Goal: Find specific fact: Find specific page/section

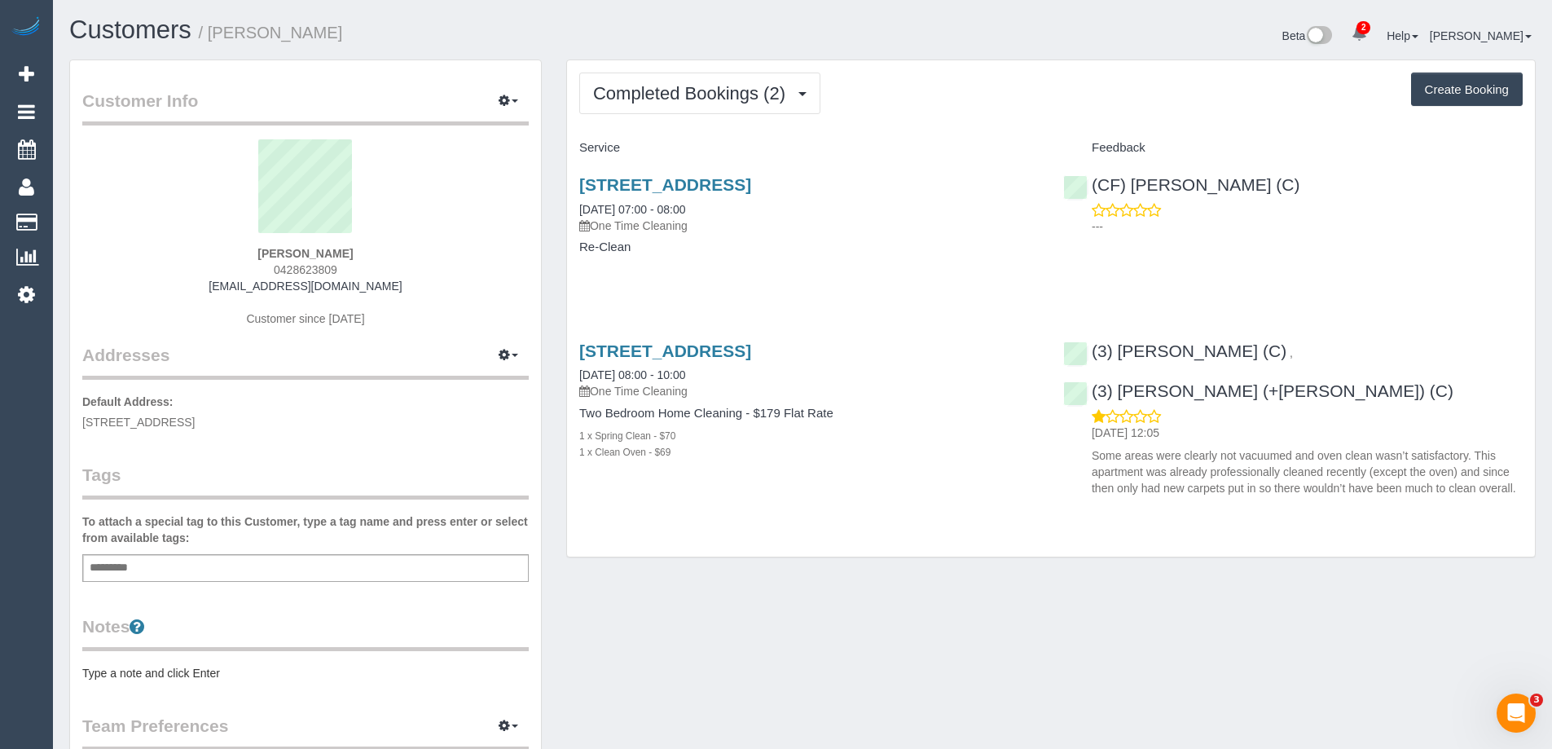
drag, startPoint x: 78, startPoint y: 420, endPoint x: 178, endPoint y: 420, distance: 100.2
click at [178, 420] on div "Customer Info Edit Contact Info Send Message Email Preferences Special Sales Ta…" at bounding box center [305, 588] width 471 height 1057
copy span "[STREET_ADDRESS],"
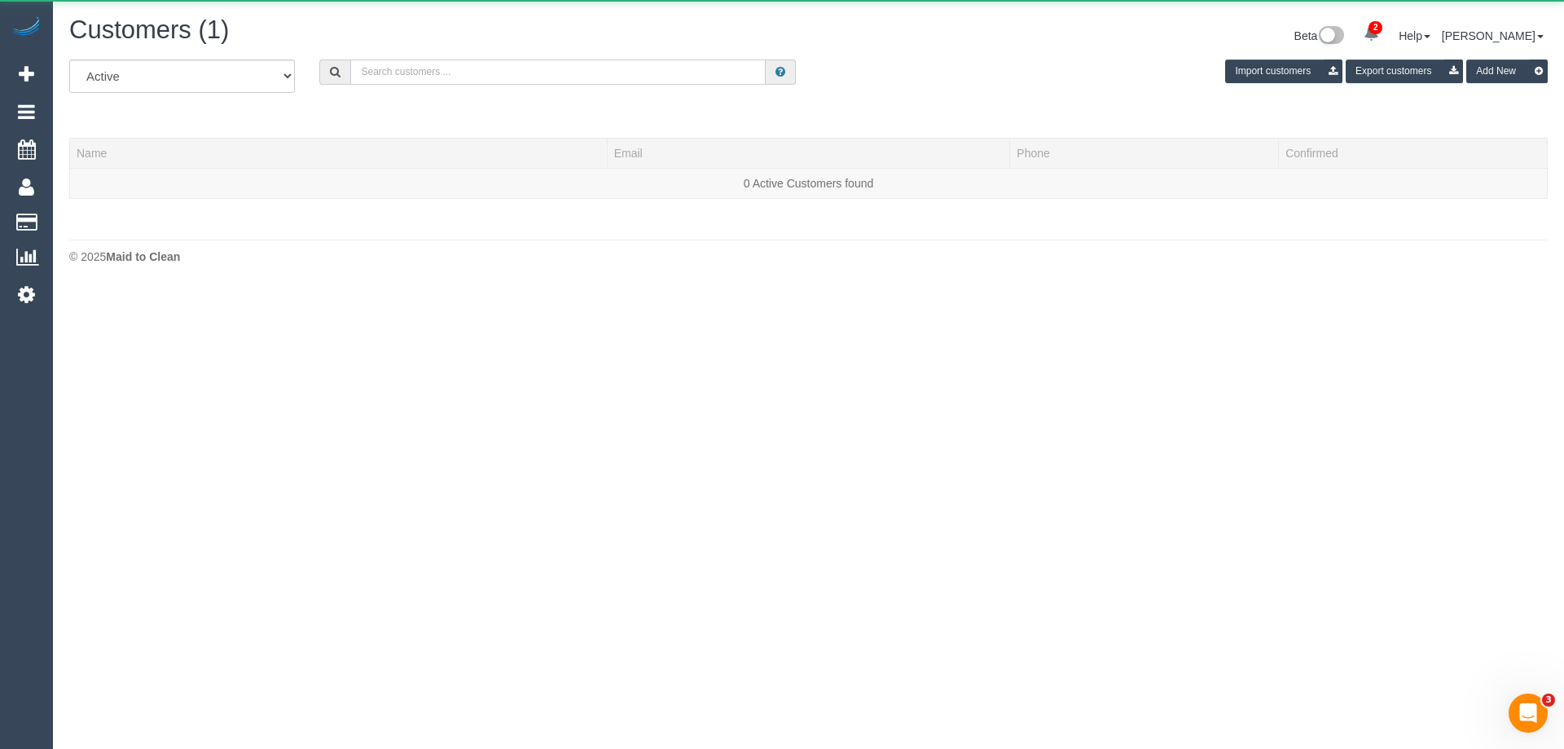
click at [499, 81] on input "text" at bounding box center [557, 71] width 415 height 25
paste input "[PERSON_NAME][EMAIL_ADDRESS][DOMAIN_NAME]"
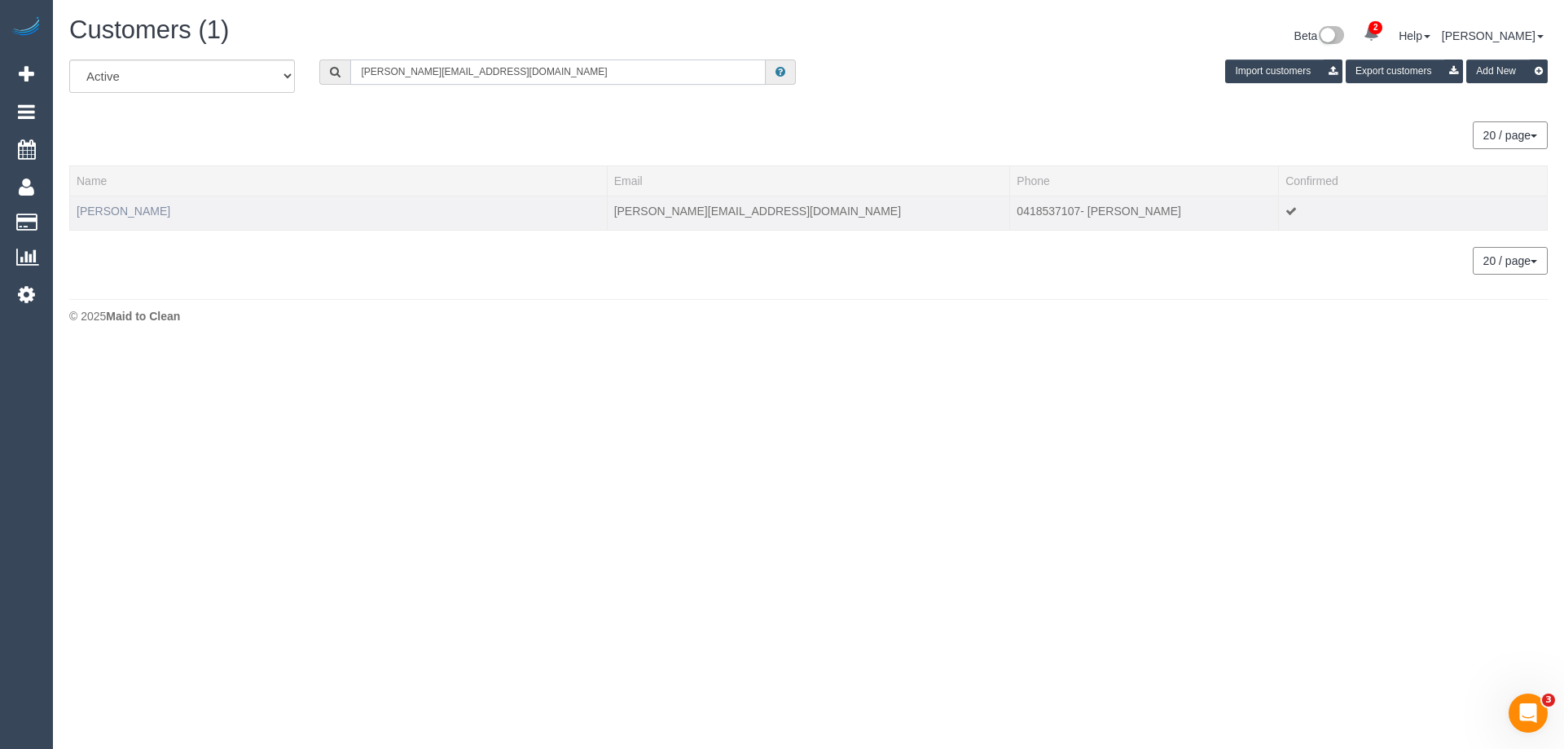
type input "[PERSON_NAME][EMAIL_ADDRESS][DOMAIN_NAME]"
click at [91, 204] on link "[PERSON_NAME]" at bounding box center [124, 210] width 94 height 13
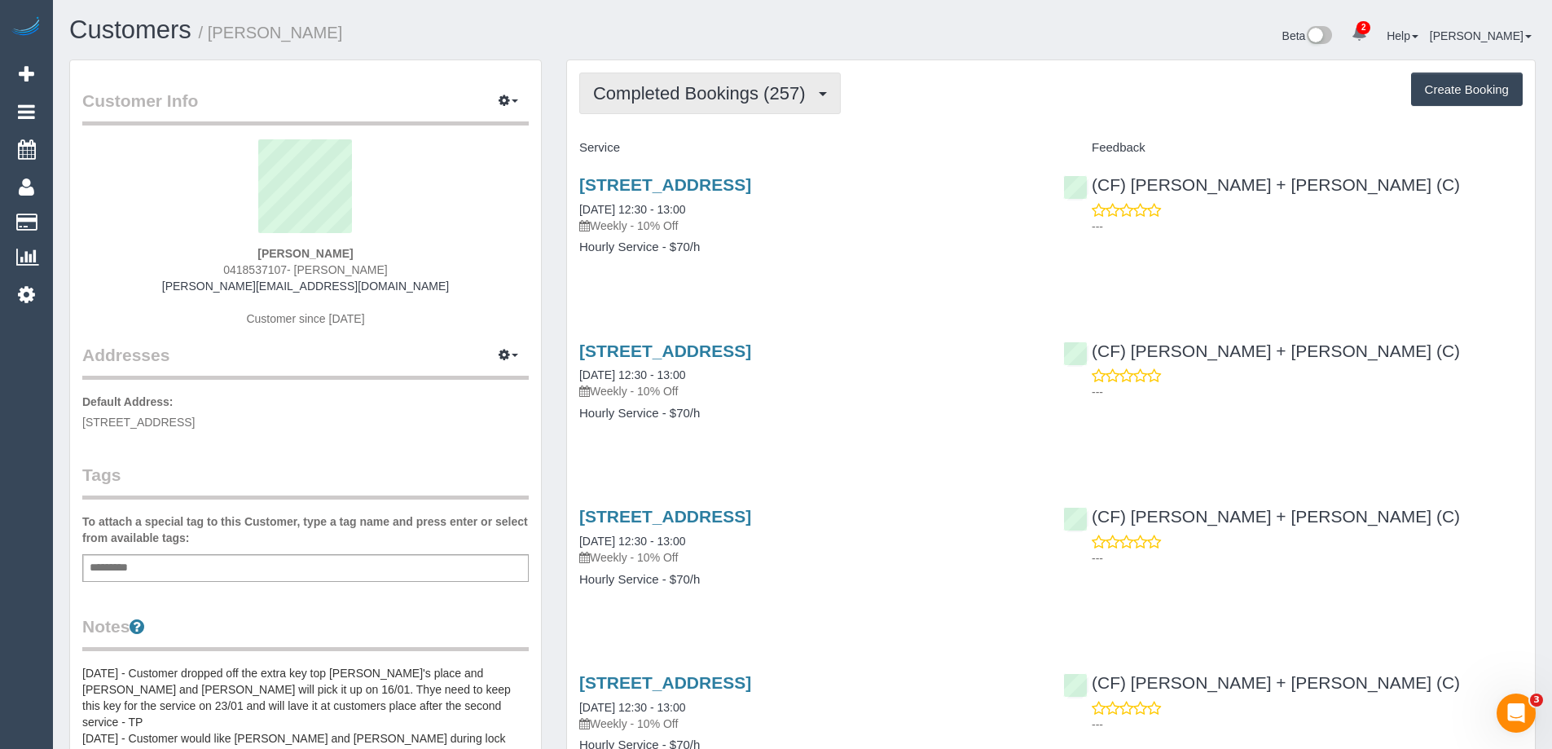
drag, startPoint x: 757, startPoint y: 125, endPoint x: 770, endPoint y: 97, distance: 31.4
click at [772, 97] on span "Completed Bookings (257)" at bounding box center [703, 93] width 220 height 20
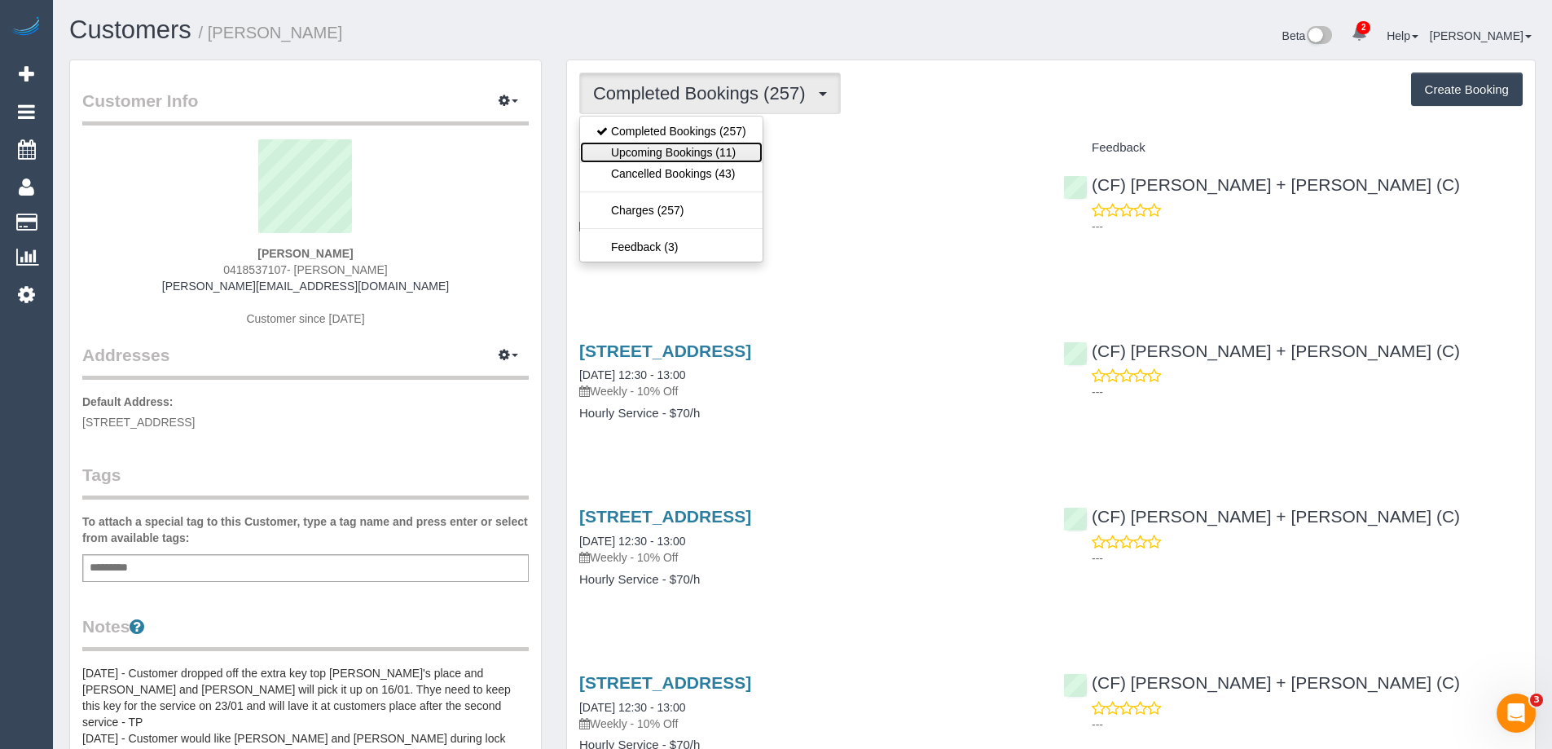
click at [726, 152] on link "Upcoming Bookings (11)" at bounding box center [671, 152] width 182 height 21
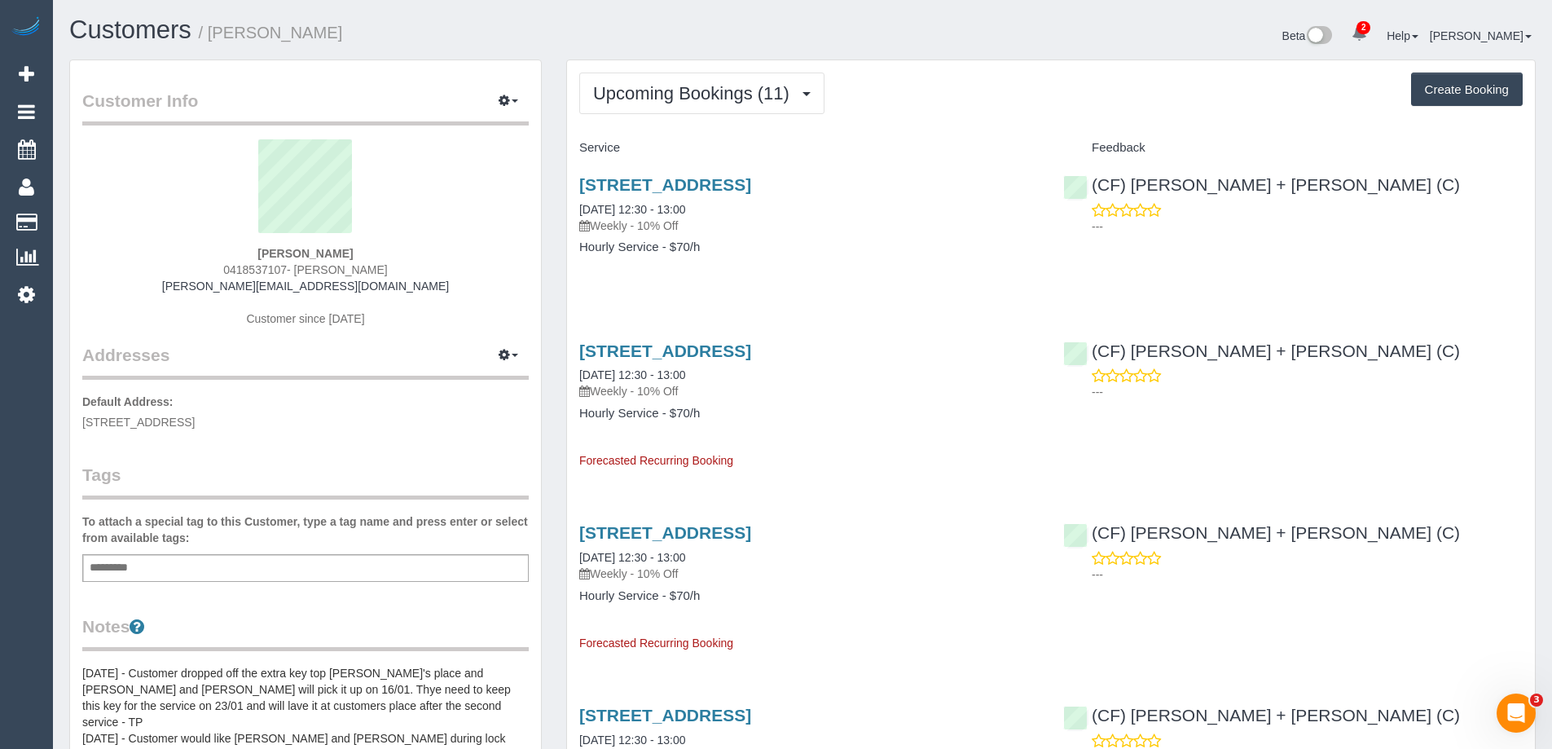
drag, startPoint x: 76, startPoint y: 423, endPoint x: 334, endPoint y: 414, distance: 258.4
click at [334, 414] on div "Customer Info Edit Contact Info Send Message Email Preferences Special Sales Ta…" at bounding box center [305, 698] width 471 height 1277
copy span "[STREET_ADDRESS]"
